Goal: Register for event/course

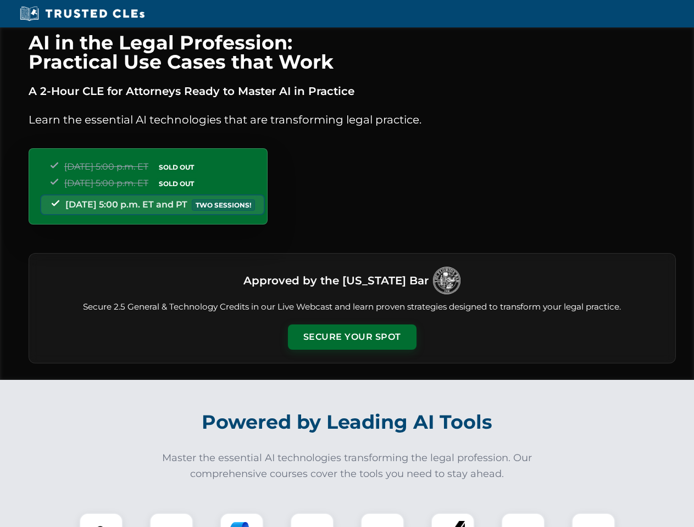
click at [351, 337] on button "Secure Your Spot" at bounding box center [352, 337] width 129 height 25
click at [101, 520] on img at bounding box center [101, 535] width 32 height 32
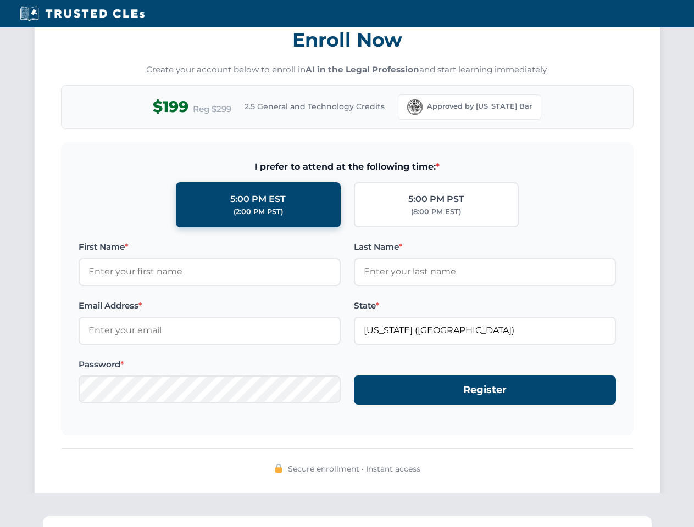
scroll to position [1078, 0]
